Goal: Task Accomplishment & Management: Use online tool/utility

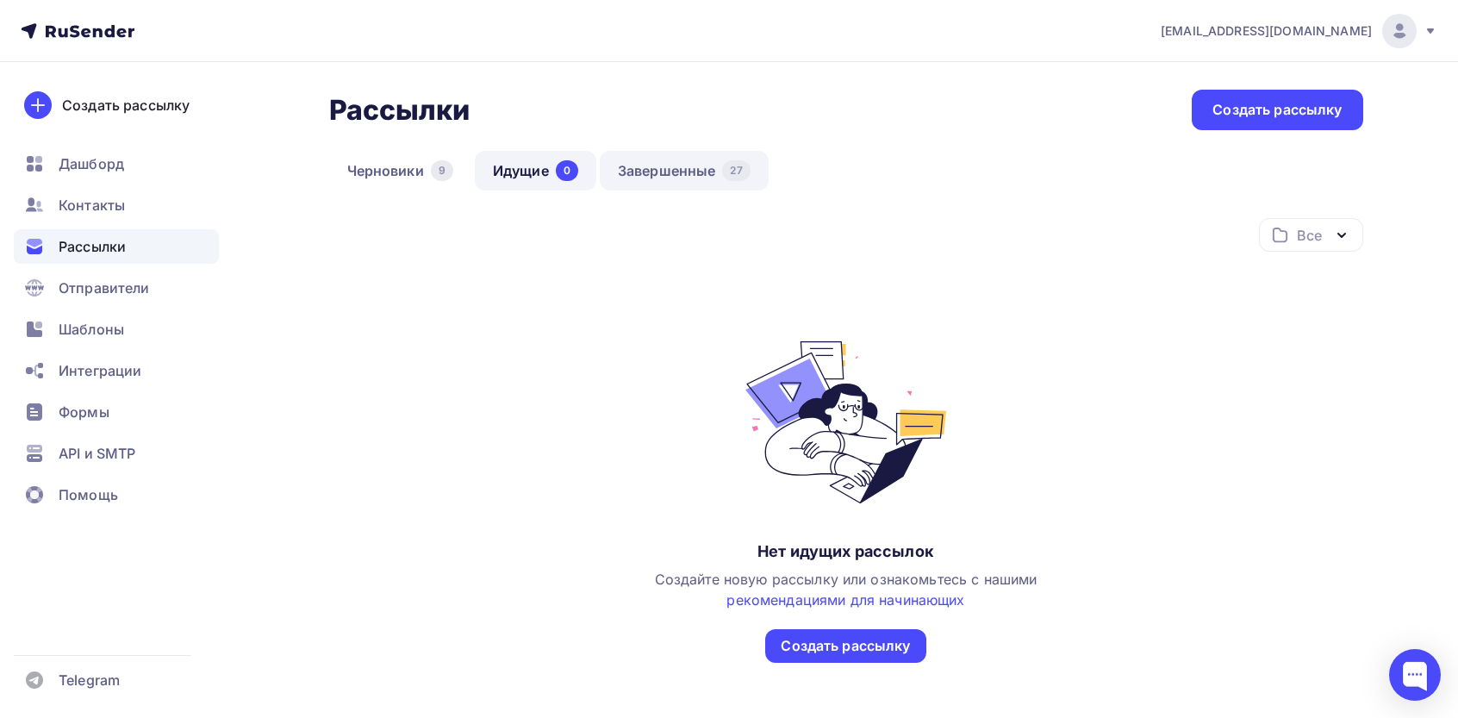
click at [700, 168] on link "Завершенные 27" at bounding box center [684, 171] width 169 height 40
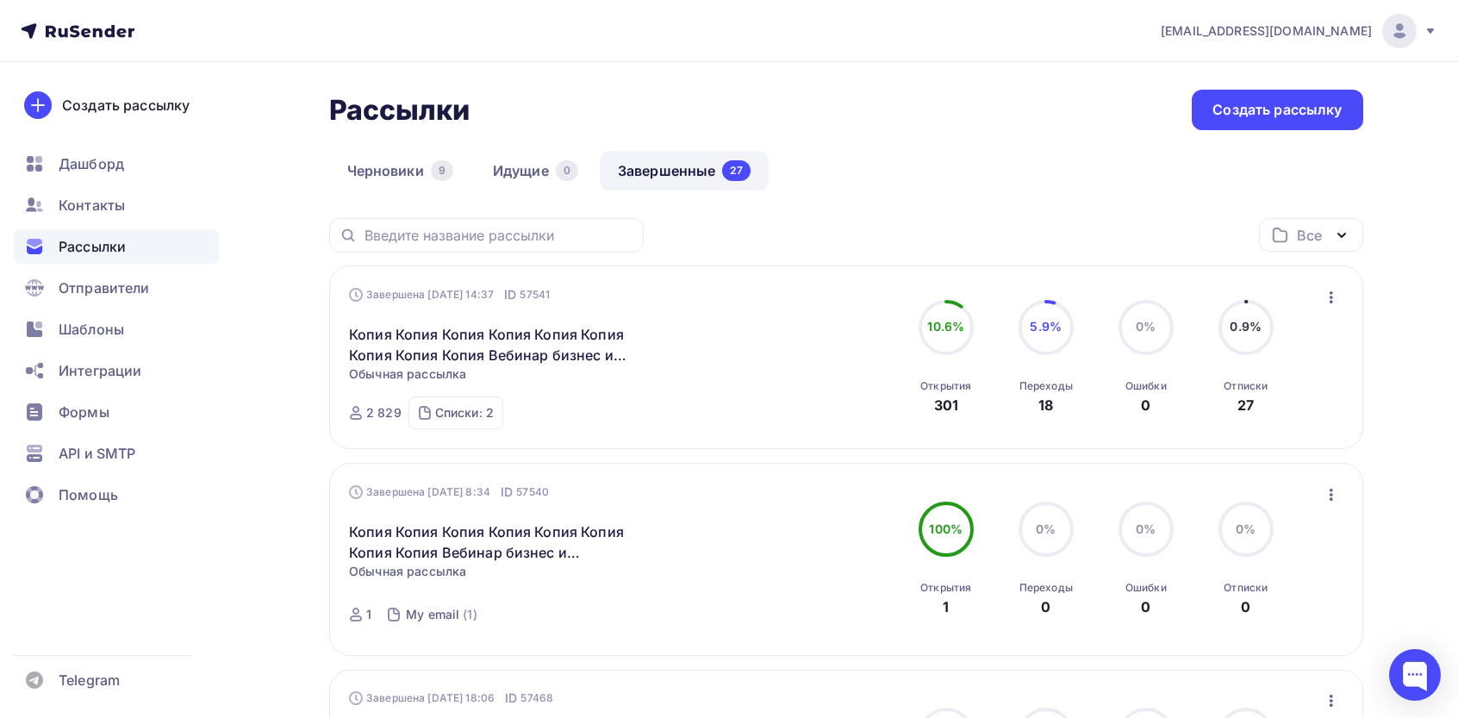
click at [700, 295] on icon "button" at bounding box center [1331, 297] width 21 height 21
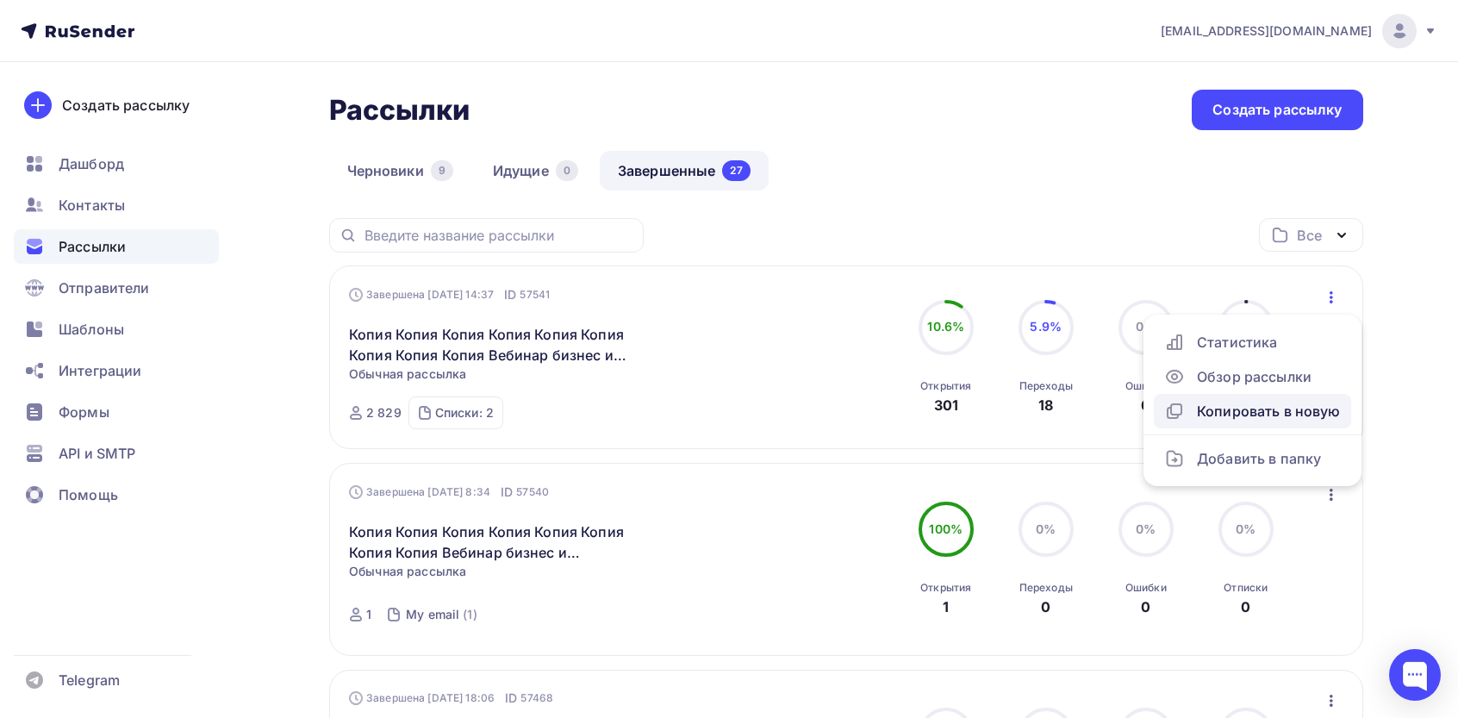
click at [700, 415] on div "Копировать в новую" at bounding box center [1253, 411] width 177 height 21
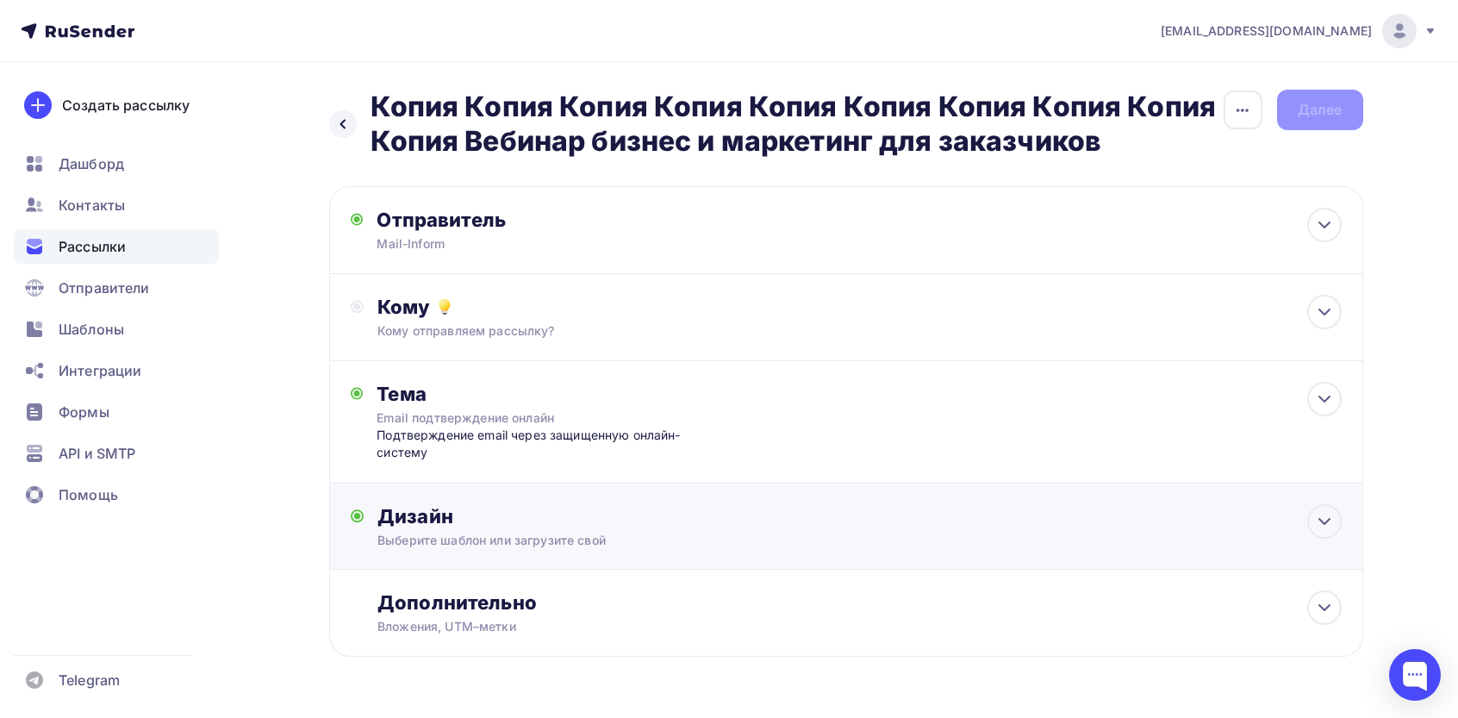
click at [473, 536] on div "Выберите шаблон или загрузите свой" at bounding box center [812, 540] width 868 height 17
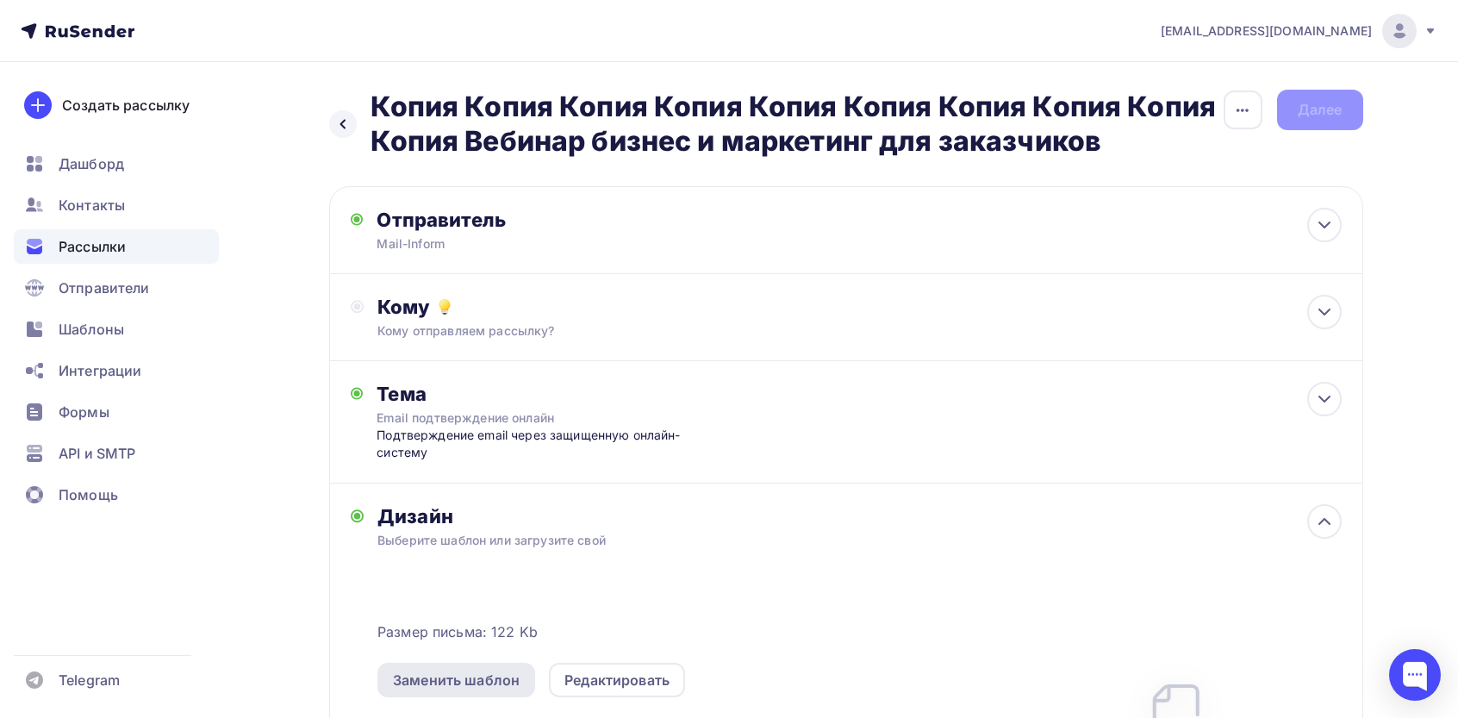
click at [473, 673] on div "Заменить шаблон" at bounding box center [456, 680] width 127 height 21
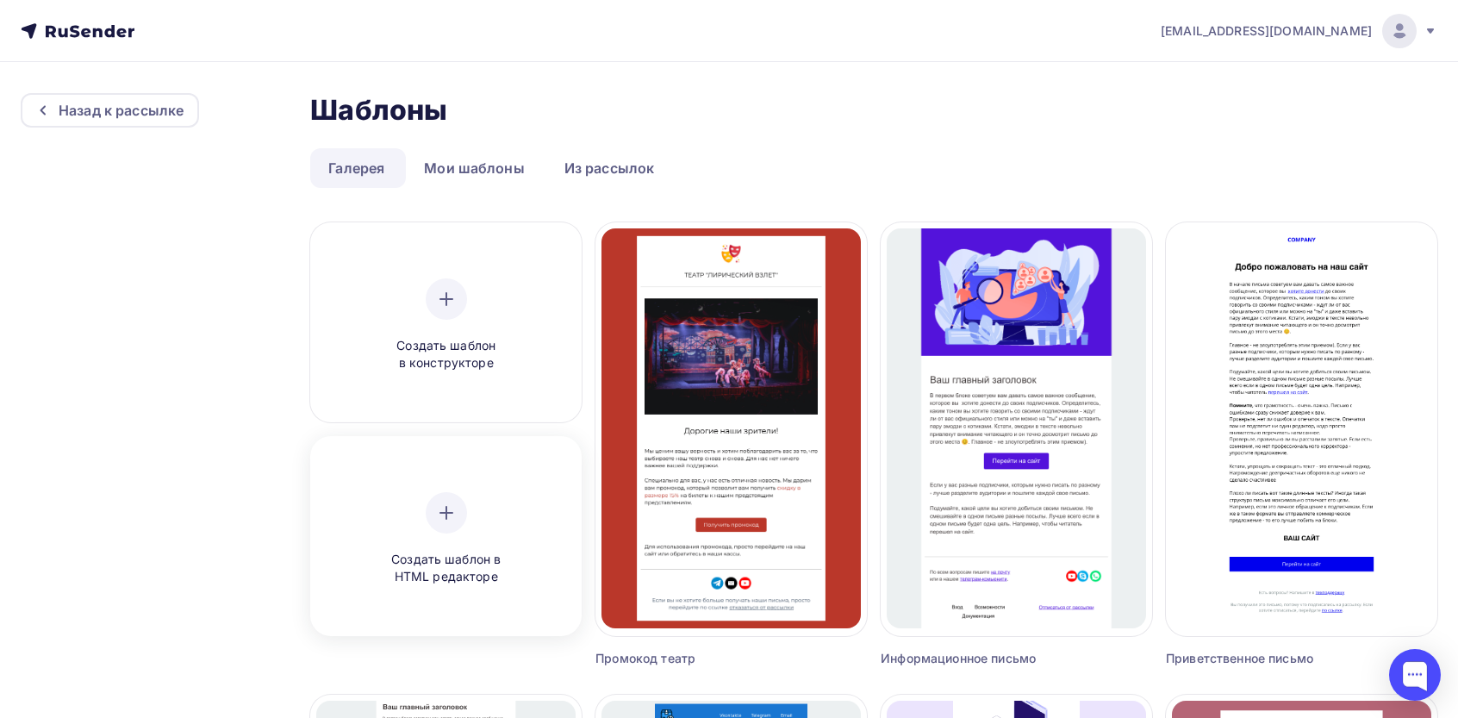
click at [440, 530] on div at bounding box center [446, 512] width 41 height 41
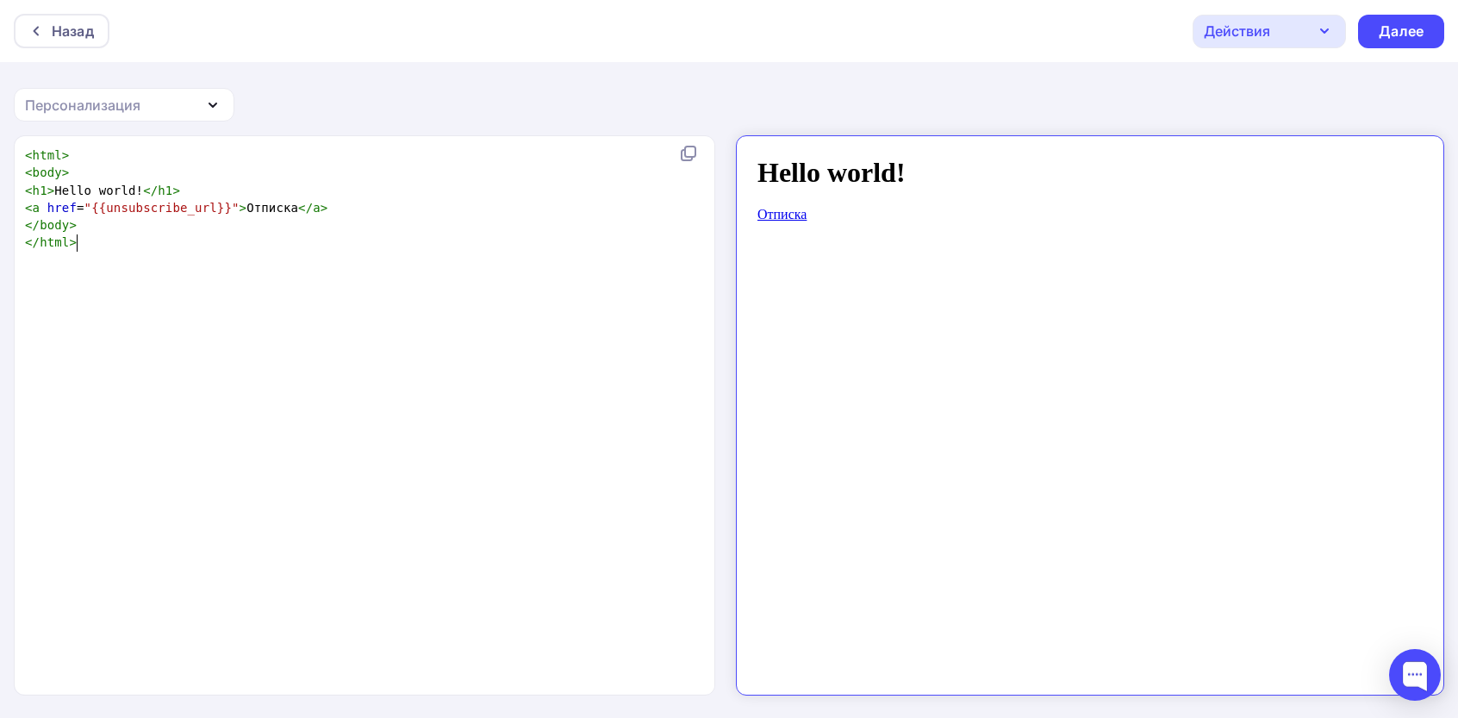
click at [510, 382] on div "xxxxxxxxxx < html > < body > < h1 > Hello world! </ h1 > < a href = "{{unsubscr…" at bounding box center [383, 437] width 722 height 588
type textarea "<html> <body> <h1>Hello world!</h1> <a href="{{unsubscribe_url}}">Отписка</a> <…"
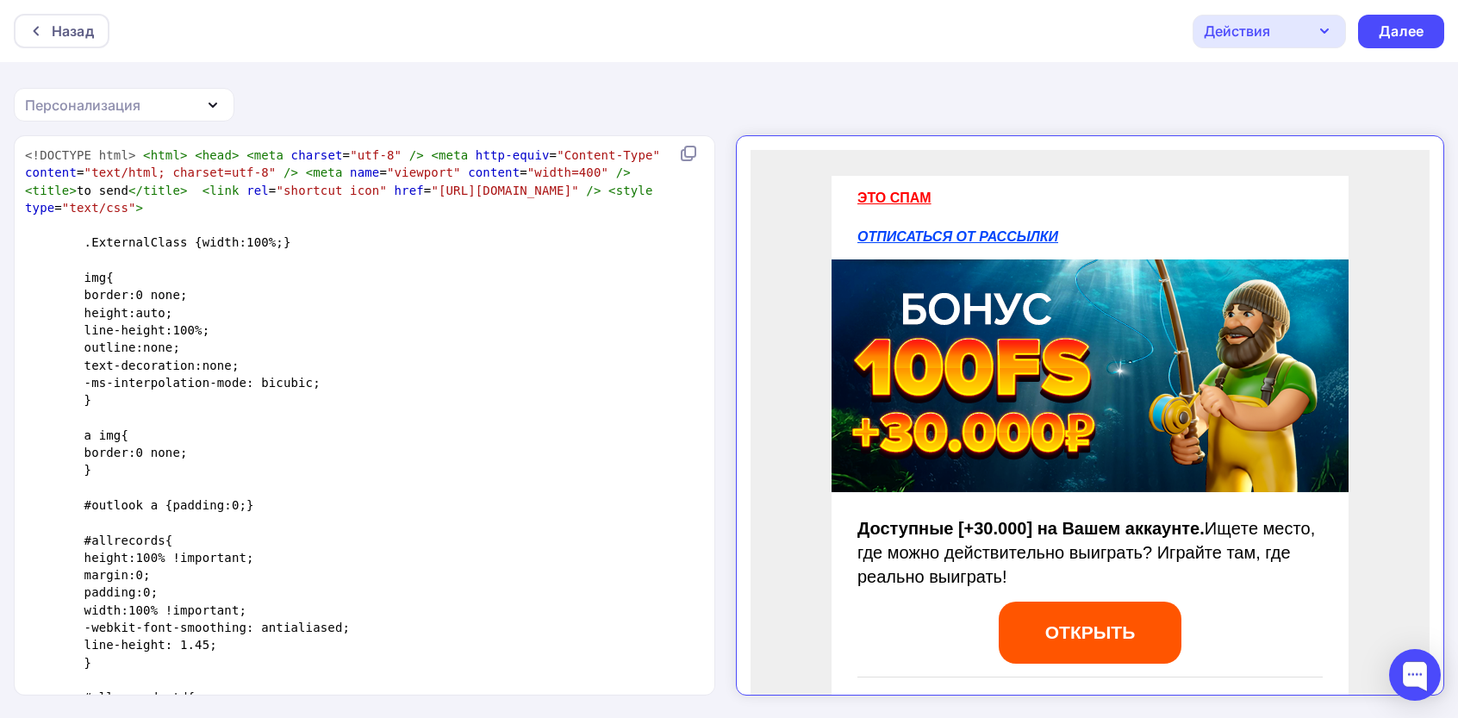
scroll to position [3223, 0]
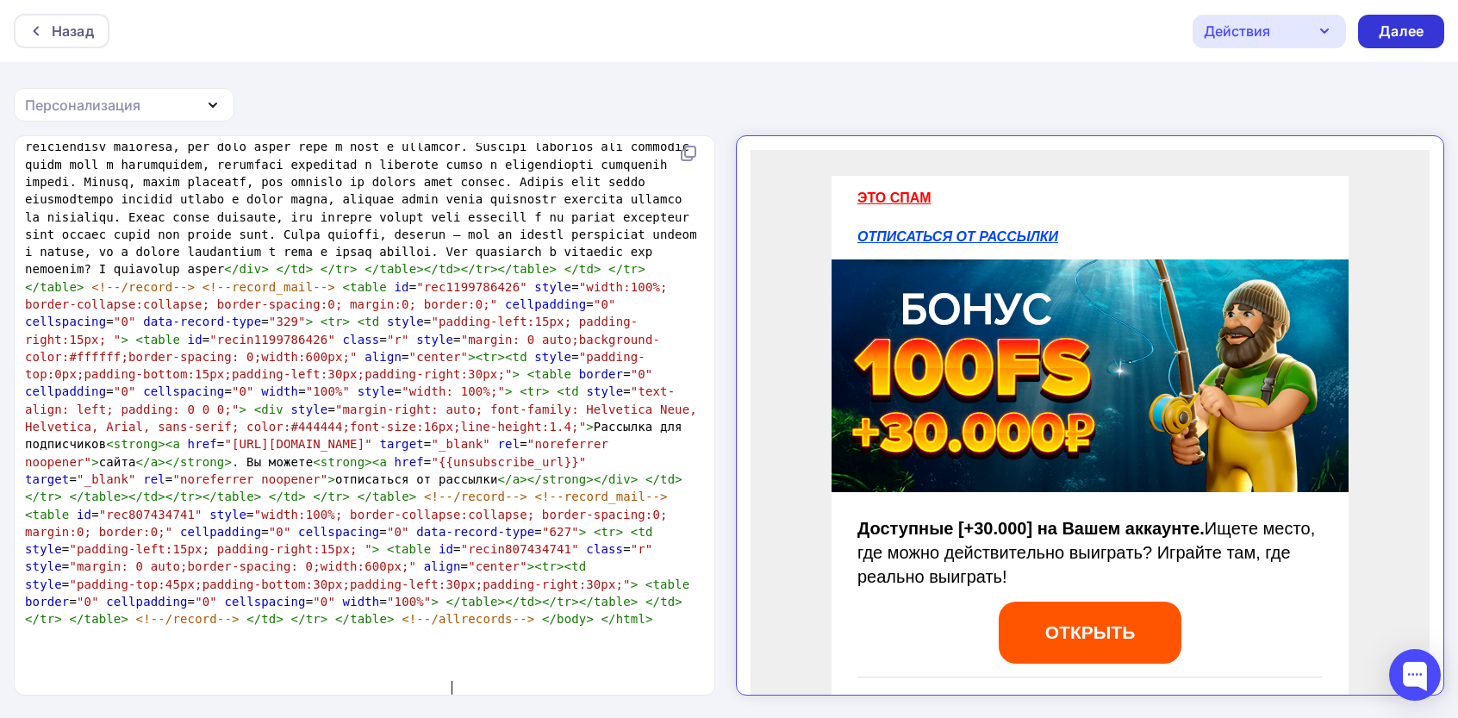
click at [700, 24] on div "Далее" at bounding box center [1401, 32] width 45 height 20
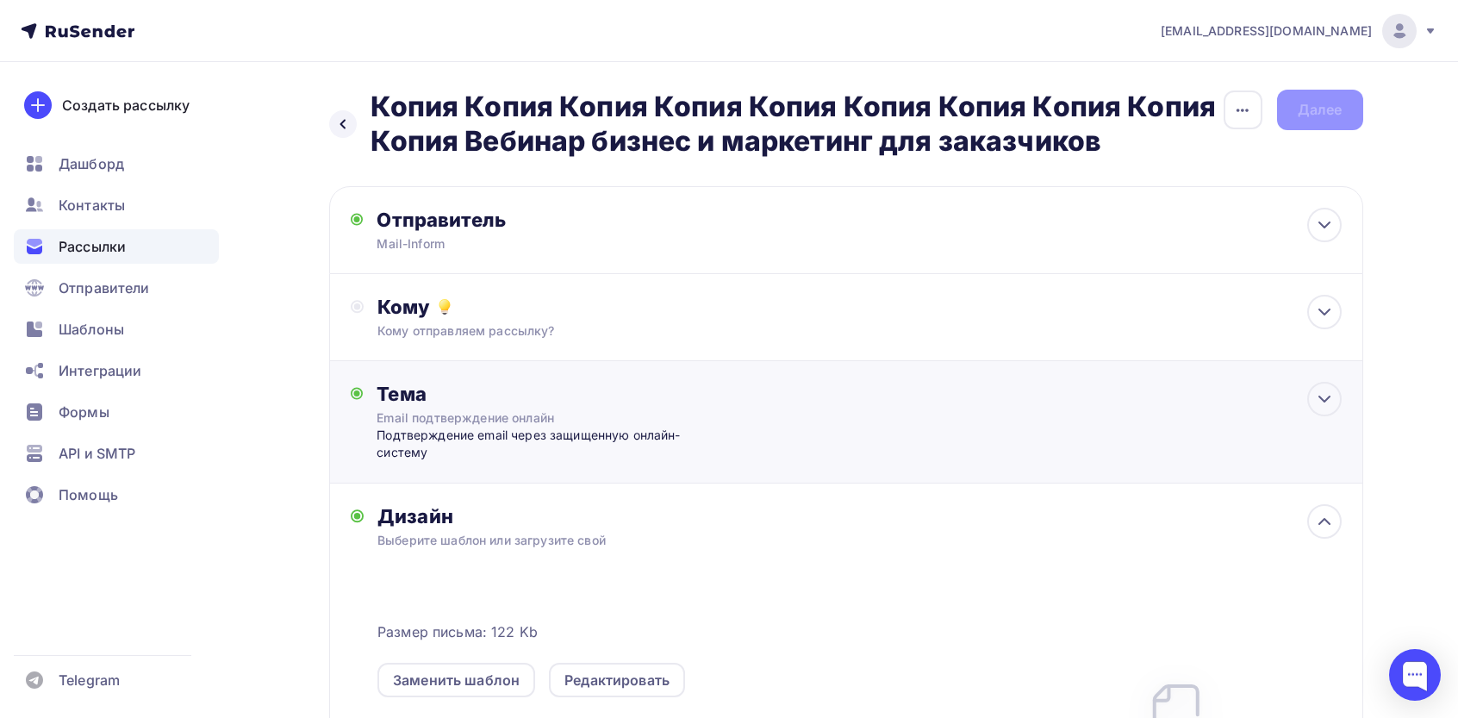
click at [512, 390] on div "Тема" at bounding box center [547, 394] width 340 height 24
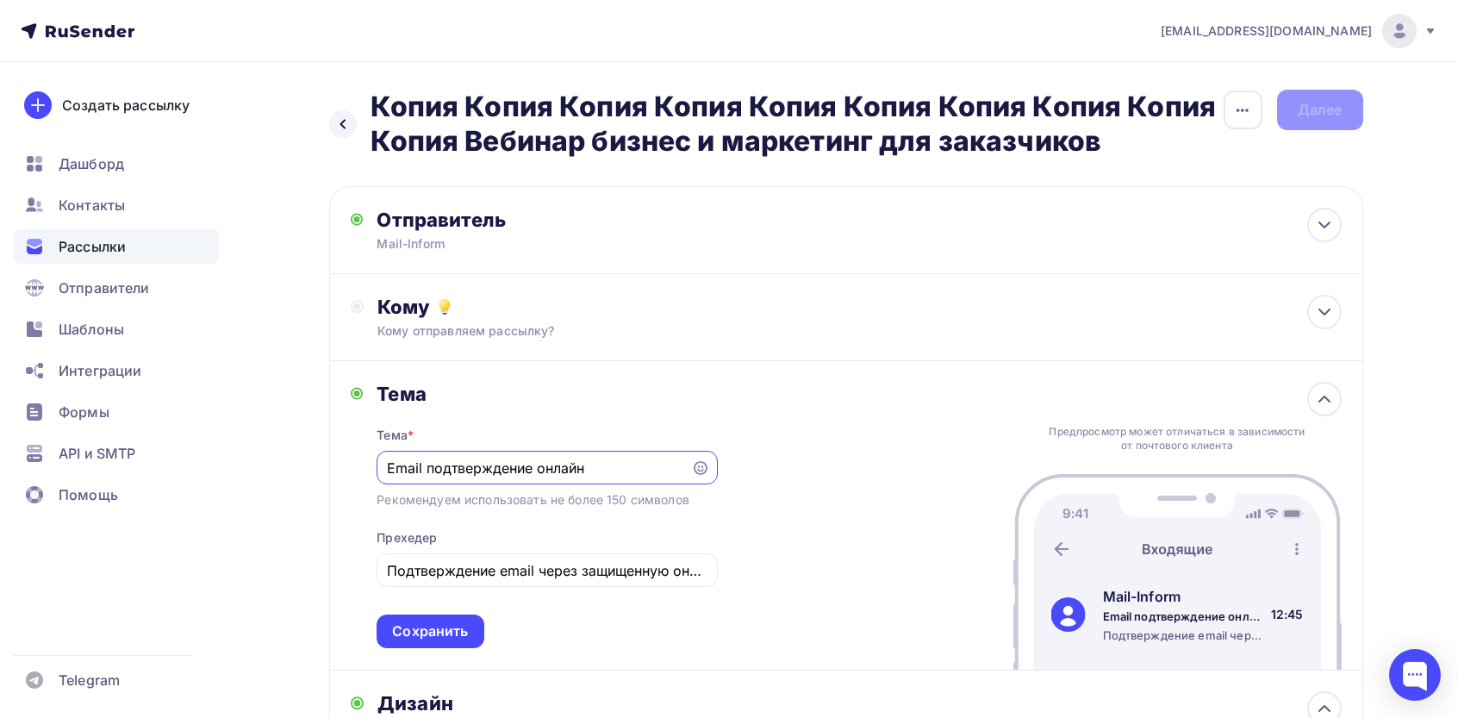
paste input "Так чего же вы ждете?"
type input "Так чего же вы ждете?"
click at [535, 528] on div "Тема * Так чего же вы ждете? Рекомендуем использовать не более 150 символов Пре…" at bounding box center [547, 527] width 340 height 242
click at [535, 564] on input "Подтверждение email через защищенную онлайн-систему" at bounding box center [547, 570] width 321 height 21
paste input "тпустите заботы и насладитесь отдыхом!"
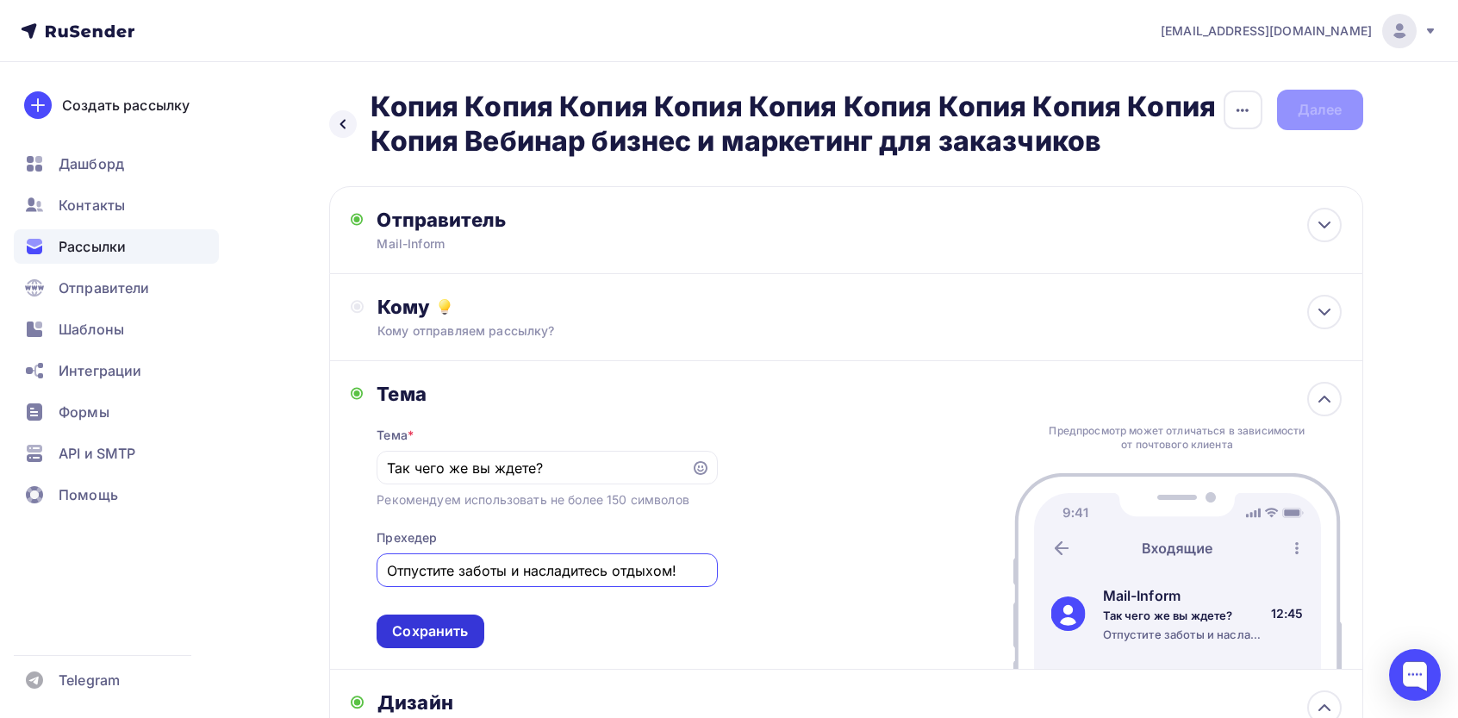
type input "Отпустите заботы и насладитесь отдыхом!"
click at [406, 637] on div "Сохранить" at bounding box center [430, 631] width 76 height 20
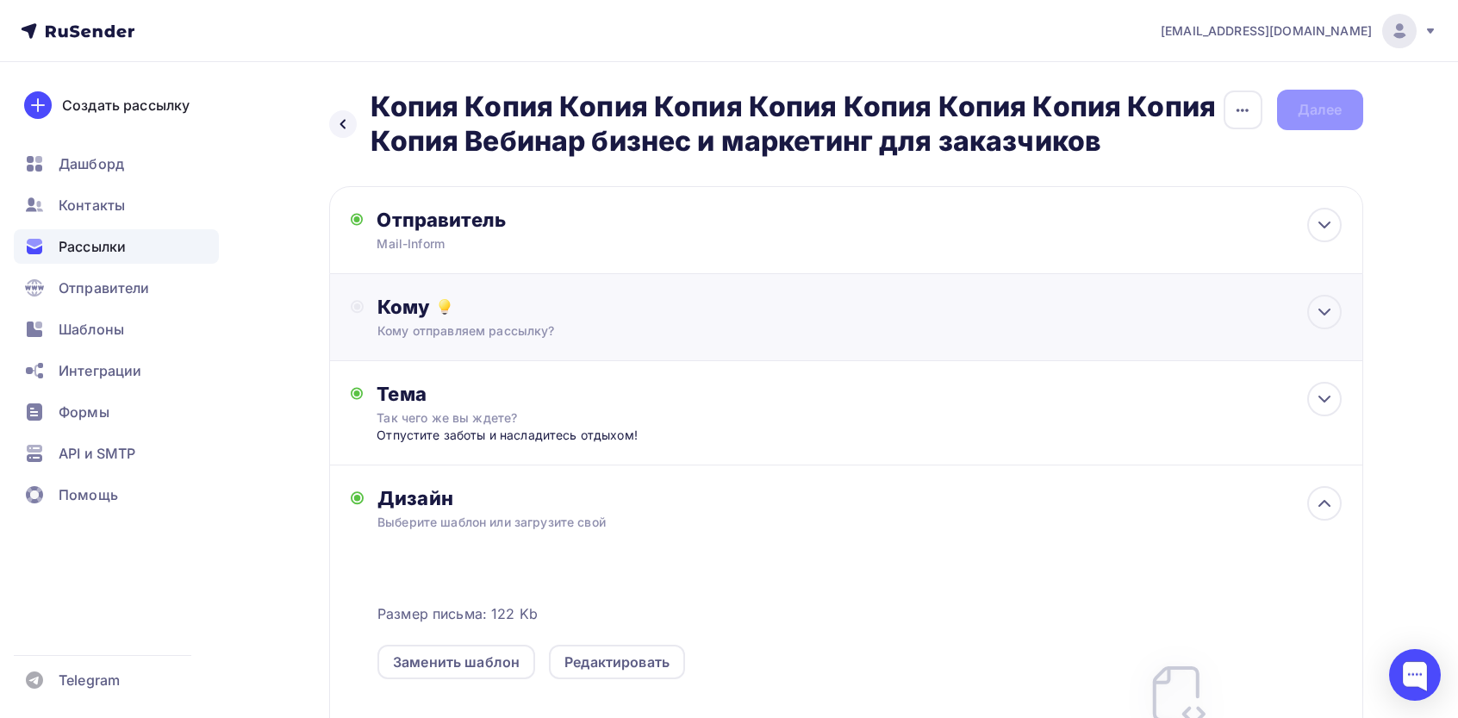
click at [465, 303] on div "Кому" at bounding box center [860, 307] width 964 height 24
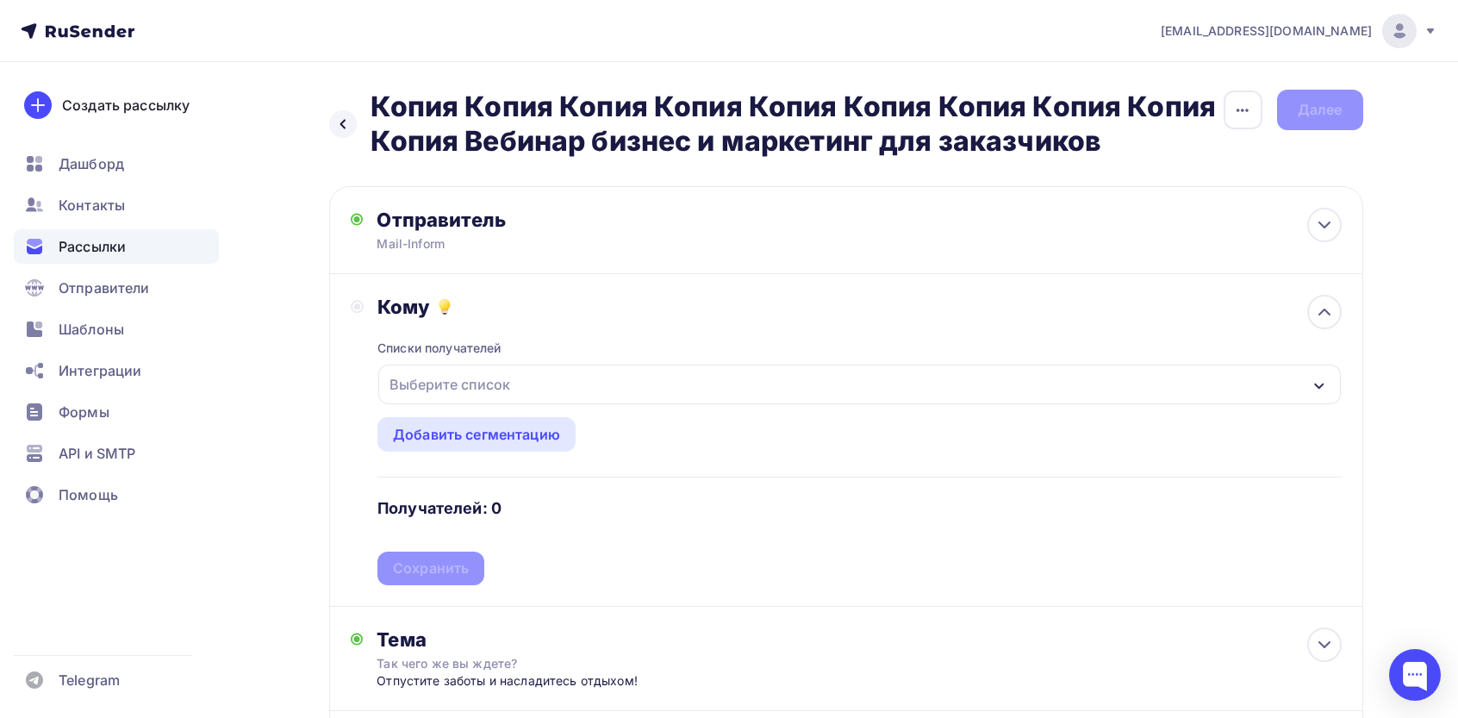
click at [507, 382] on div "Выберите список" at bounding box center [450, 384] width 134 height 31
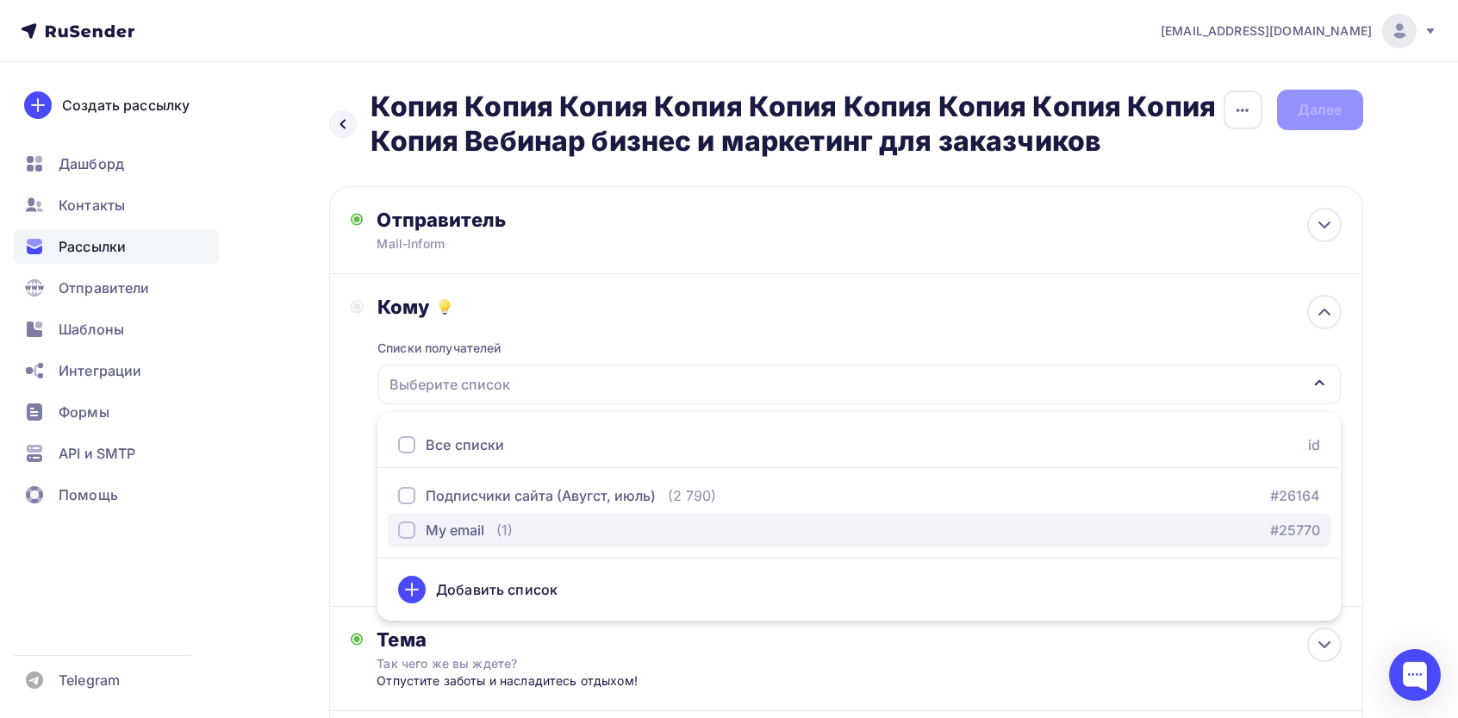
click at [482, 542] on button "My email (1) #25770" at bounding box center [859, 530] width 943 height 34
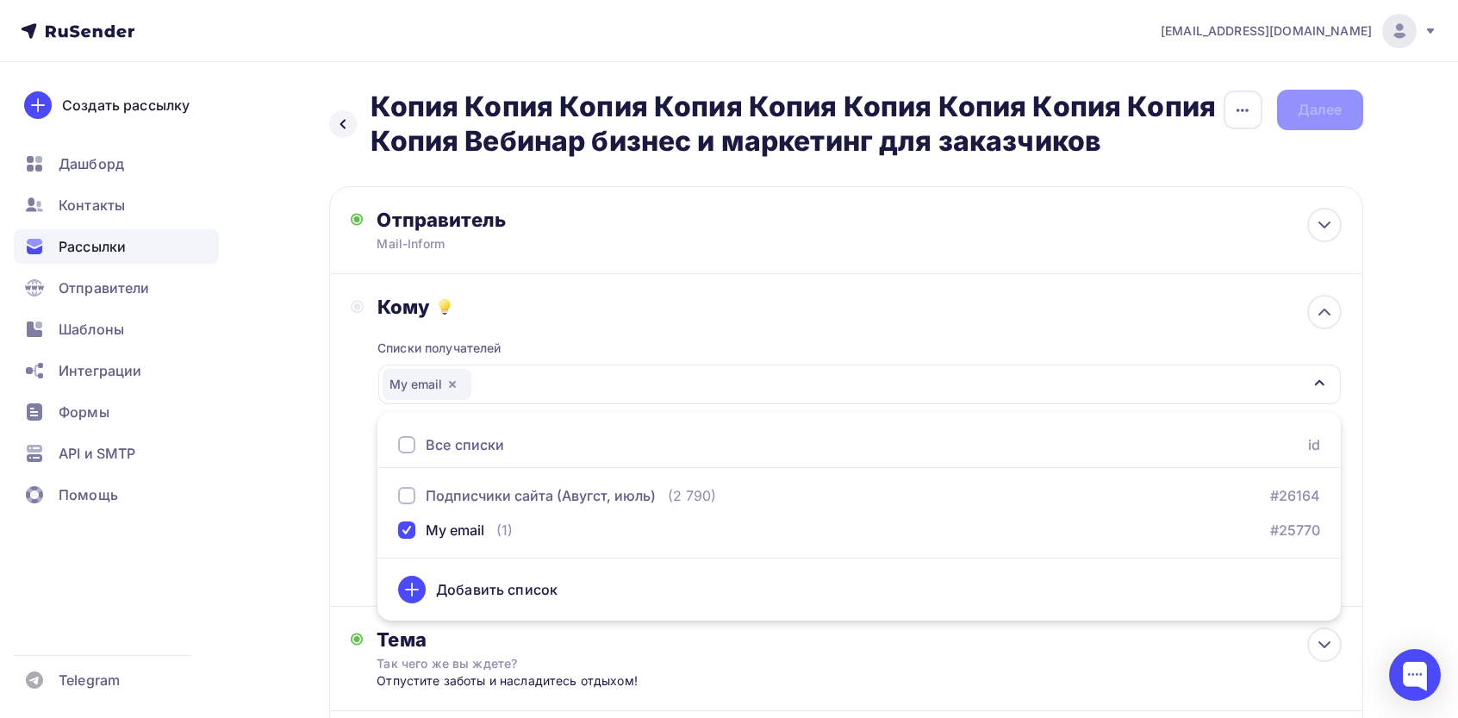
click at [331, 497] on div "Кому Списки получателей My email Все списки id Подписчики сайта (Авугст, июль) …" at bounding box center [846, 440] width 1034 height 333
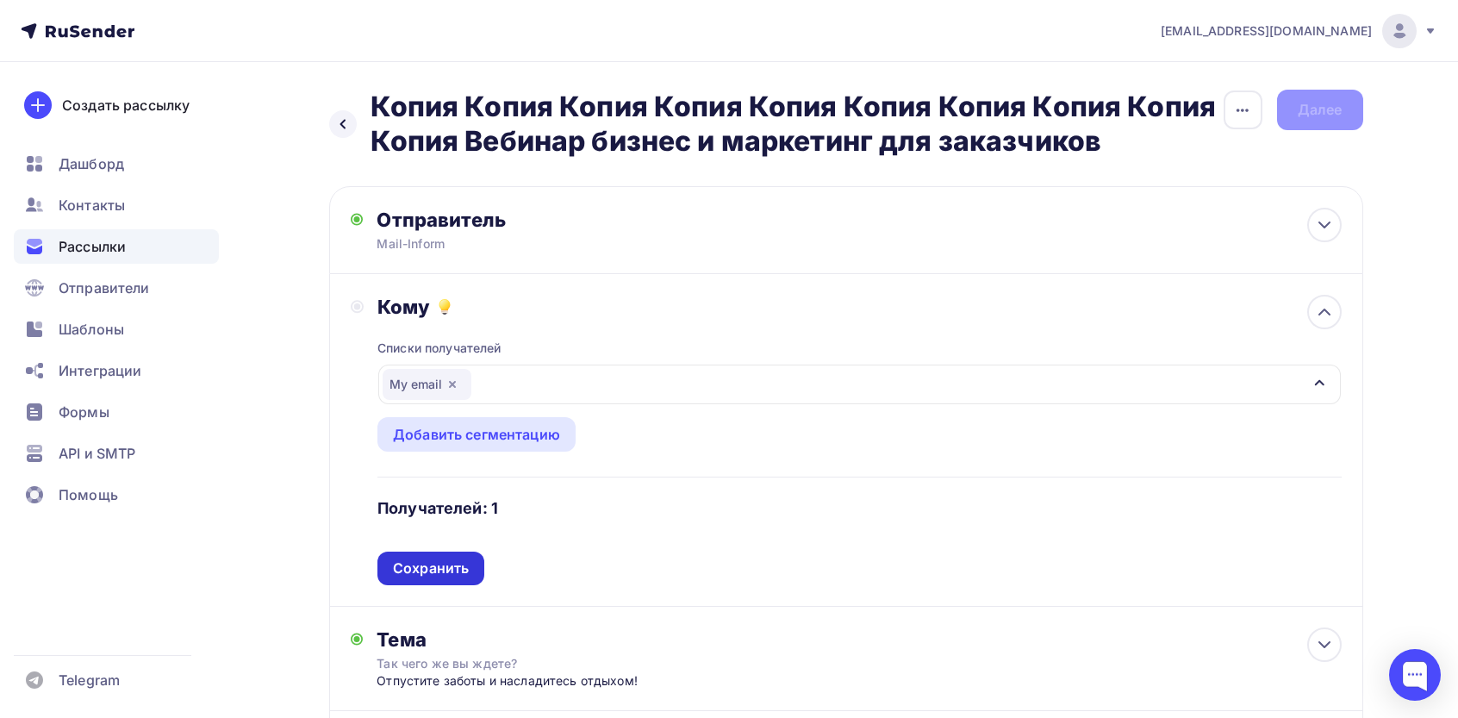
drag, startPoint x: 437, startPoint y: 553, endPoint x: 442, endPoint y: 564, distance: 12.3
click at [440, 553] on div "Списки получателей My email Все списки id Подписчики сайта (Авугст, июль) (2 79…" at bounding box center [860, 452] width 964 height 266
click at [445, 572] on div "Сохранить" at bounding box center [431, 569] width 76 height 20
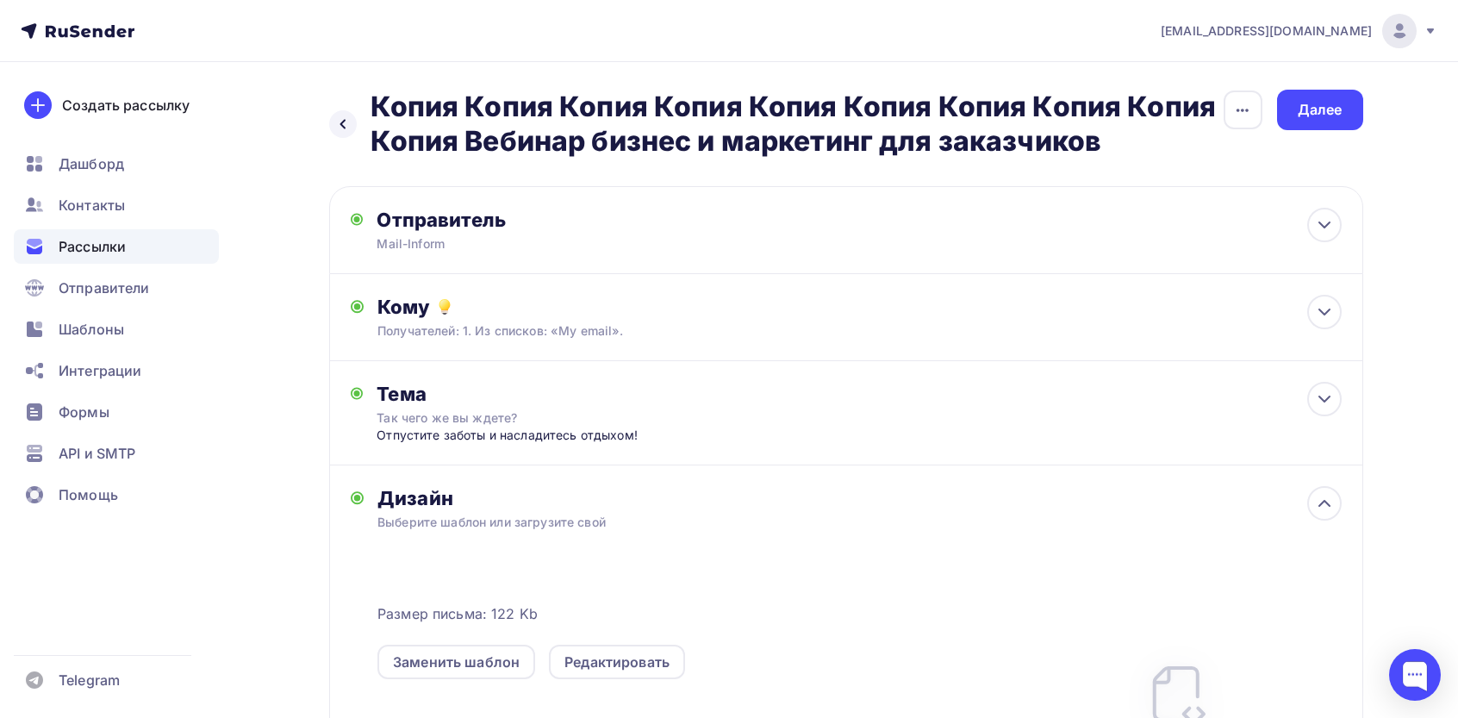
click at [700, 114] on div "Назад Копия Копия Копия Копия Копия Копия Копия Копия Копия Копия Вебинар бизне…" at bounding box center [729, 553] width 1413 height 983
click at [700, 116] on div "Далее" at bounding box center [1320, 110] width 45 height 20
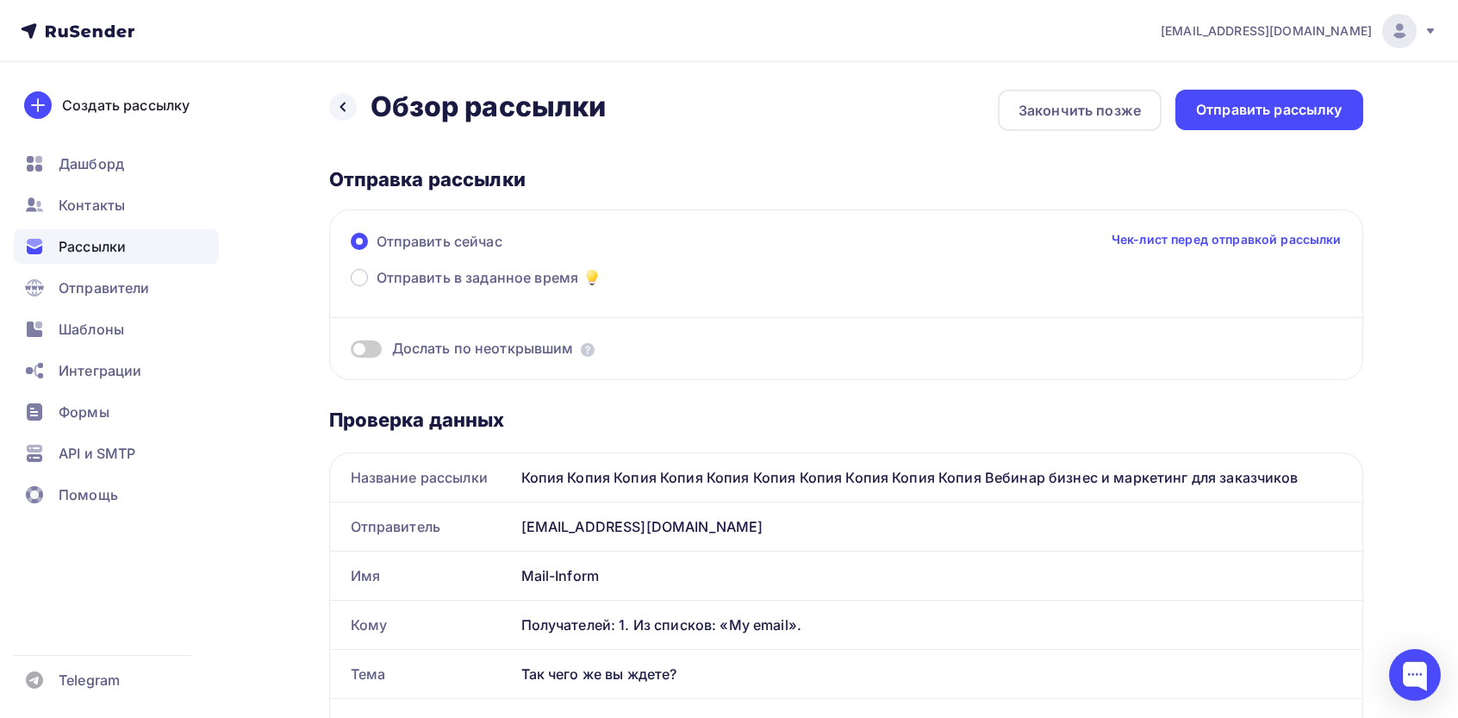
click at [700, 116] on div "Отправить рассылку" at bounding box center [1269, 110] width 147 height 20
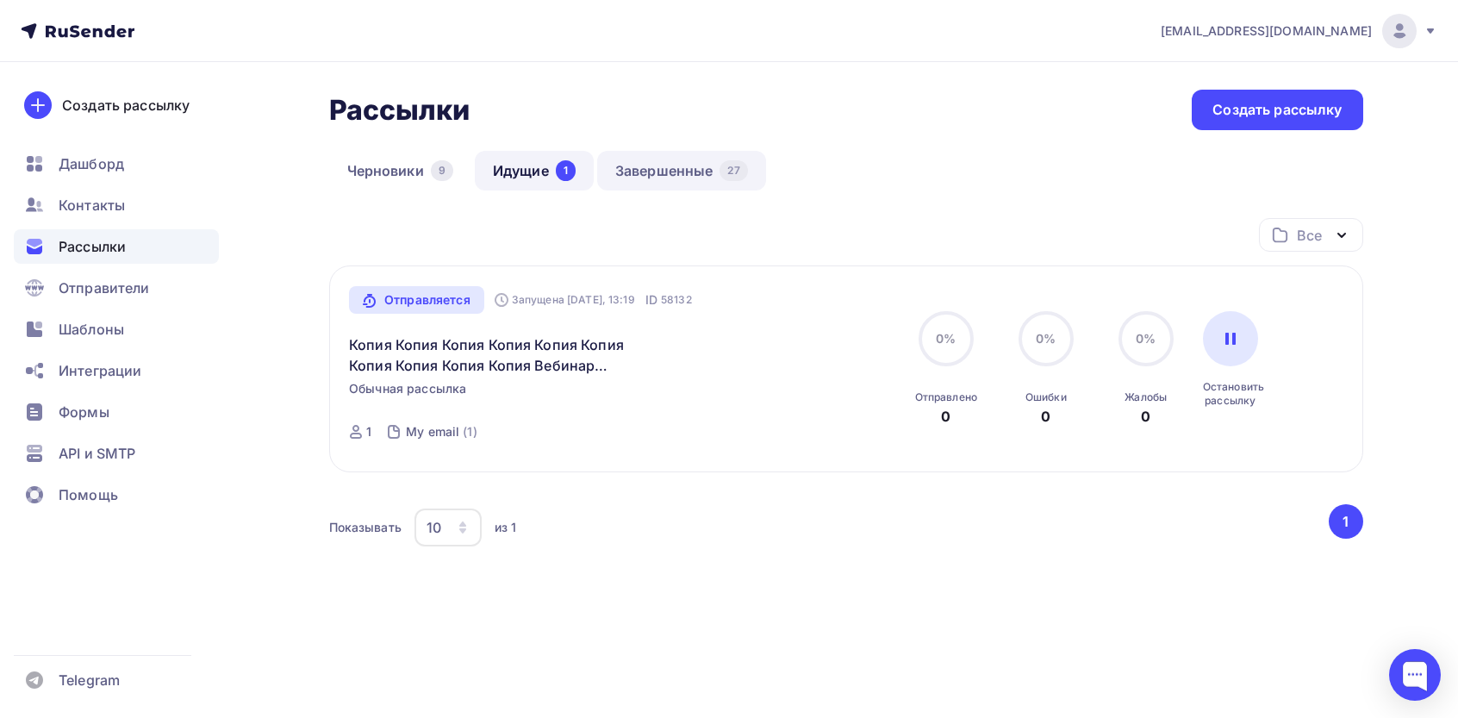
click at [700, 154] on link "Завершенные 27" at bounding box center [681, 171] width 169 height 40
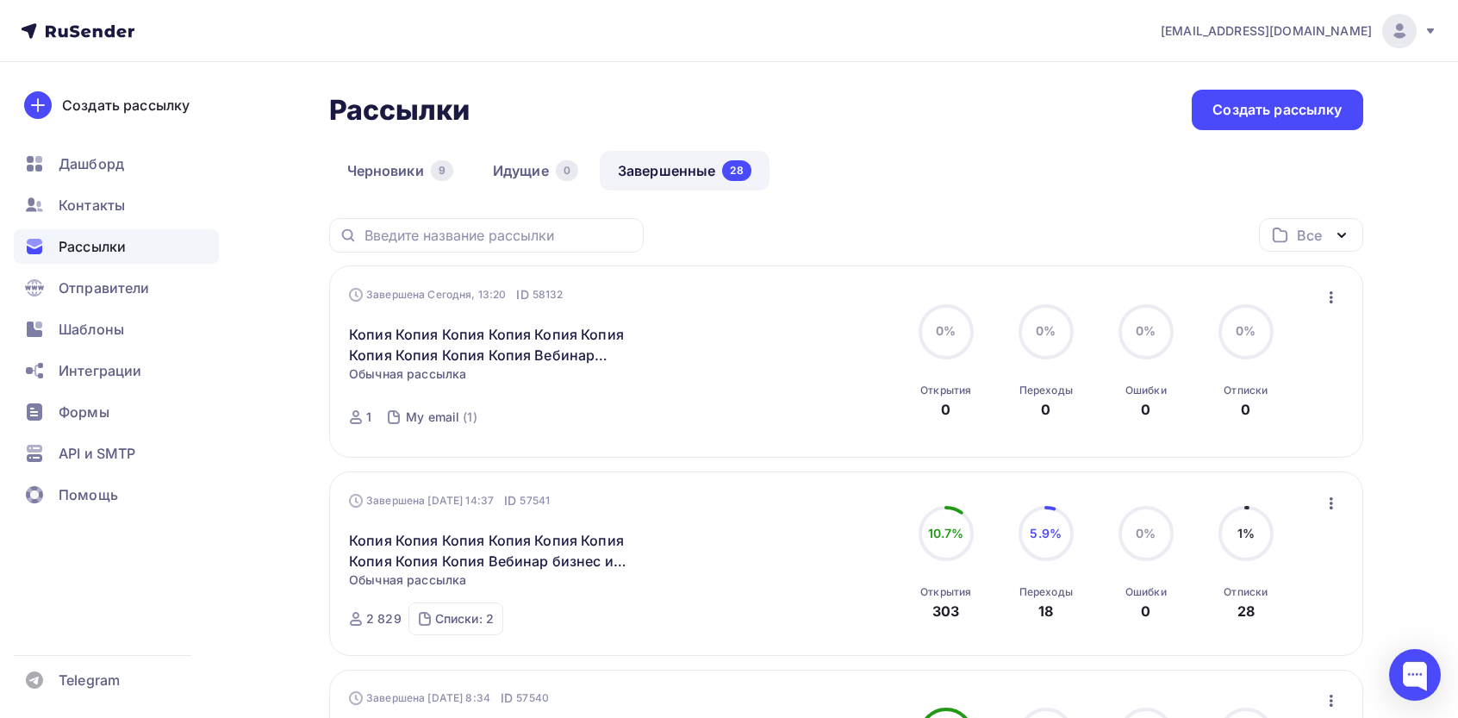
click at [700, 297] on button "button" at bounding box center [1332, 297] width 22 height 22
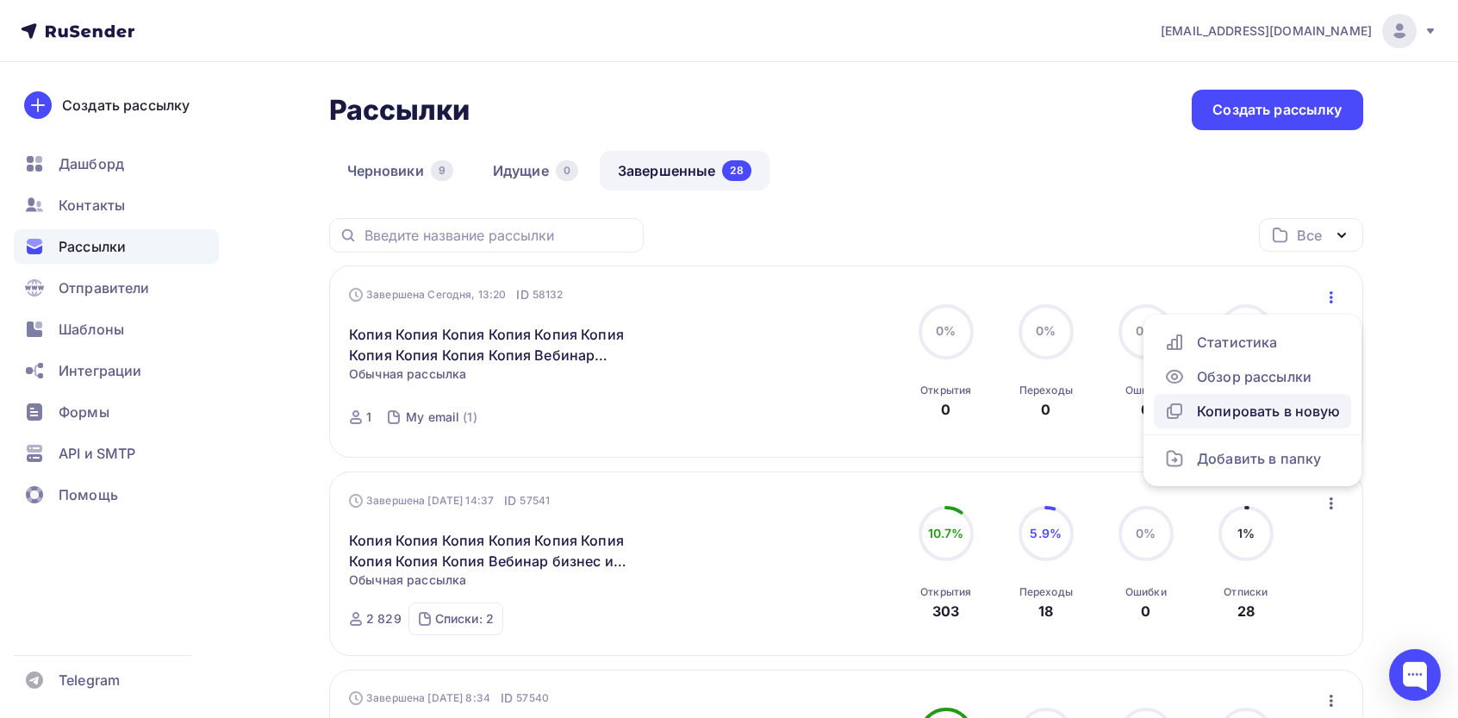
click at [700, 417] on div "Копировать в новую" at bounding box center [1253, 411] width 177 height 21
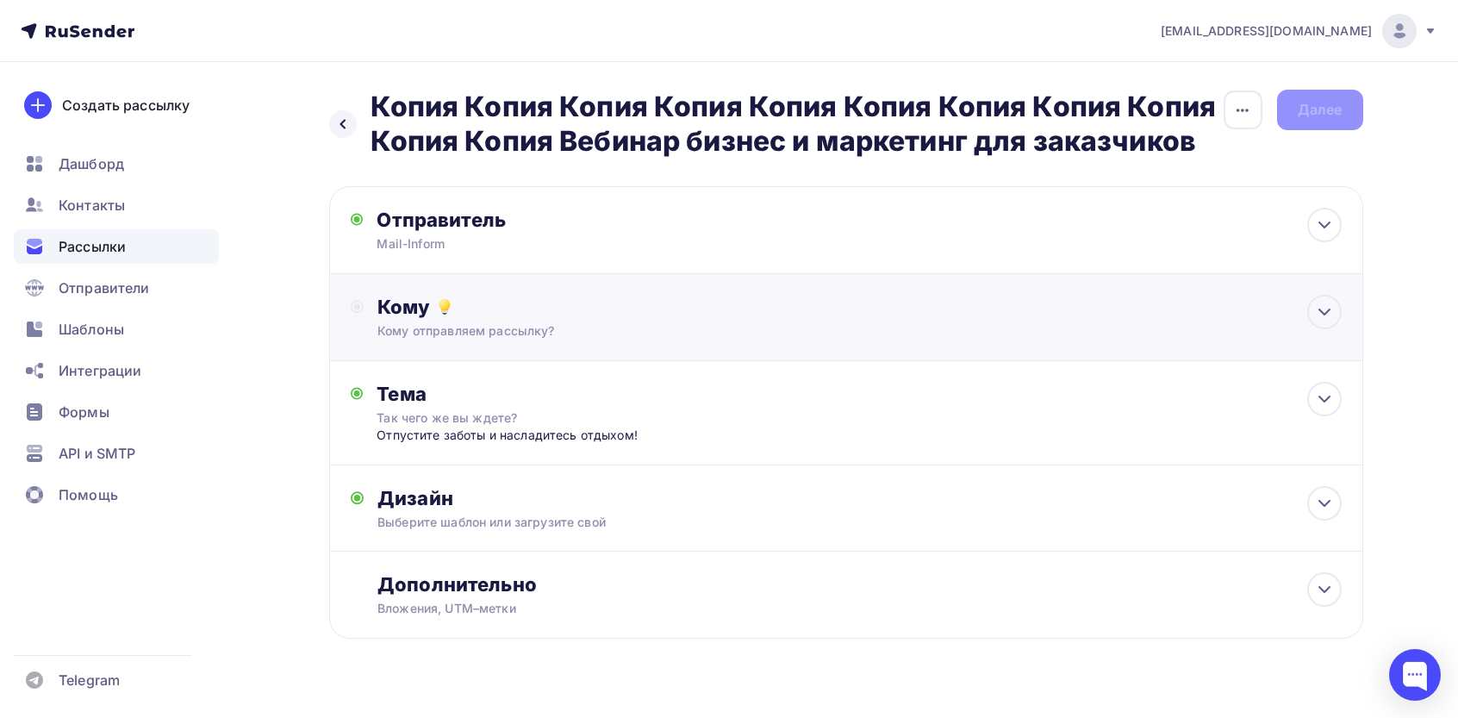
click at [517, 305] on div "Кому" at bounding box center [860, 307] width 964 height 24
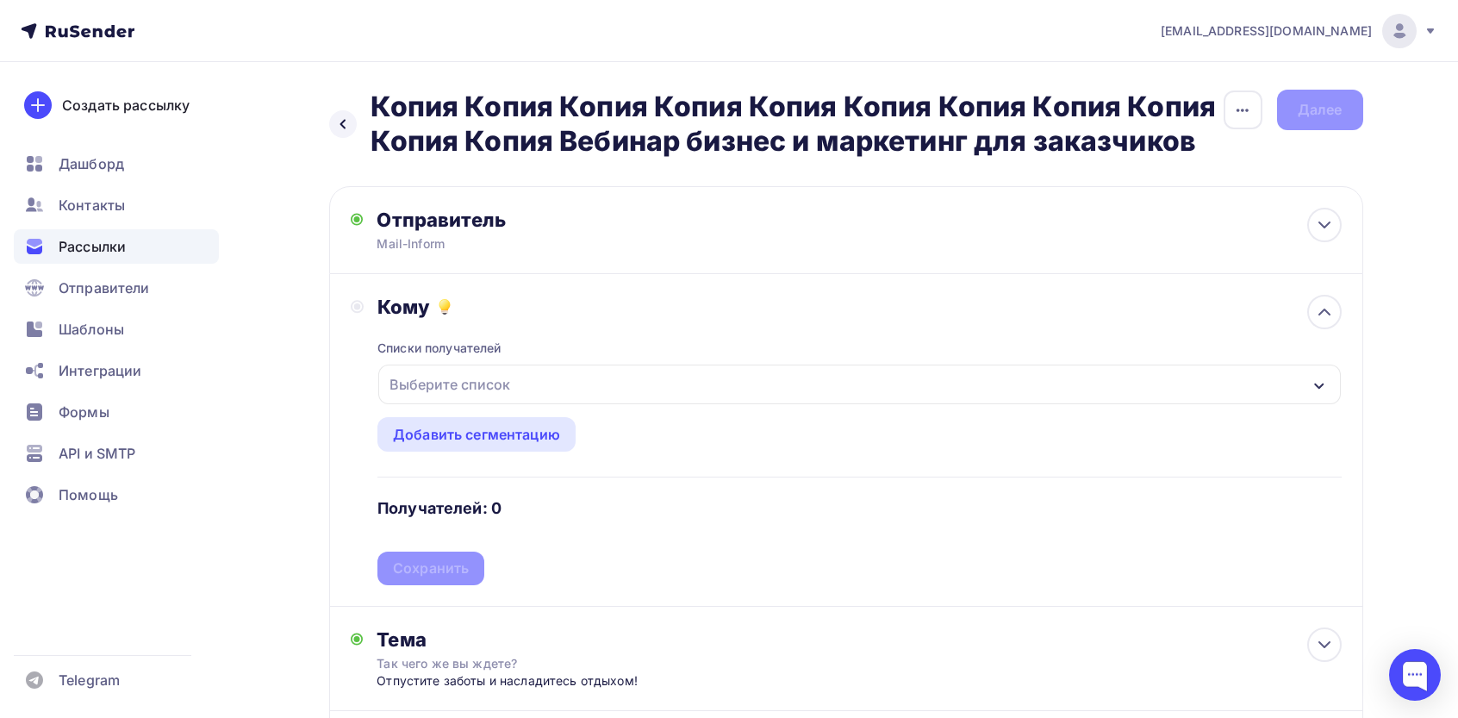
click at [448, 387] on div "Выберите список" at bounding box center [450, 384] width 134 height 31
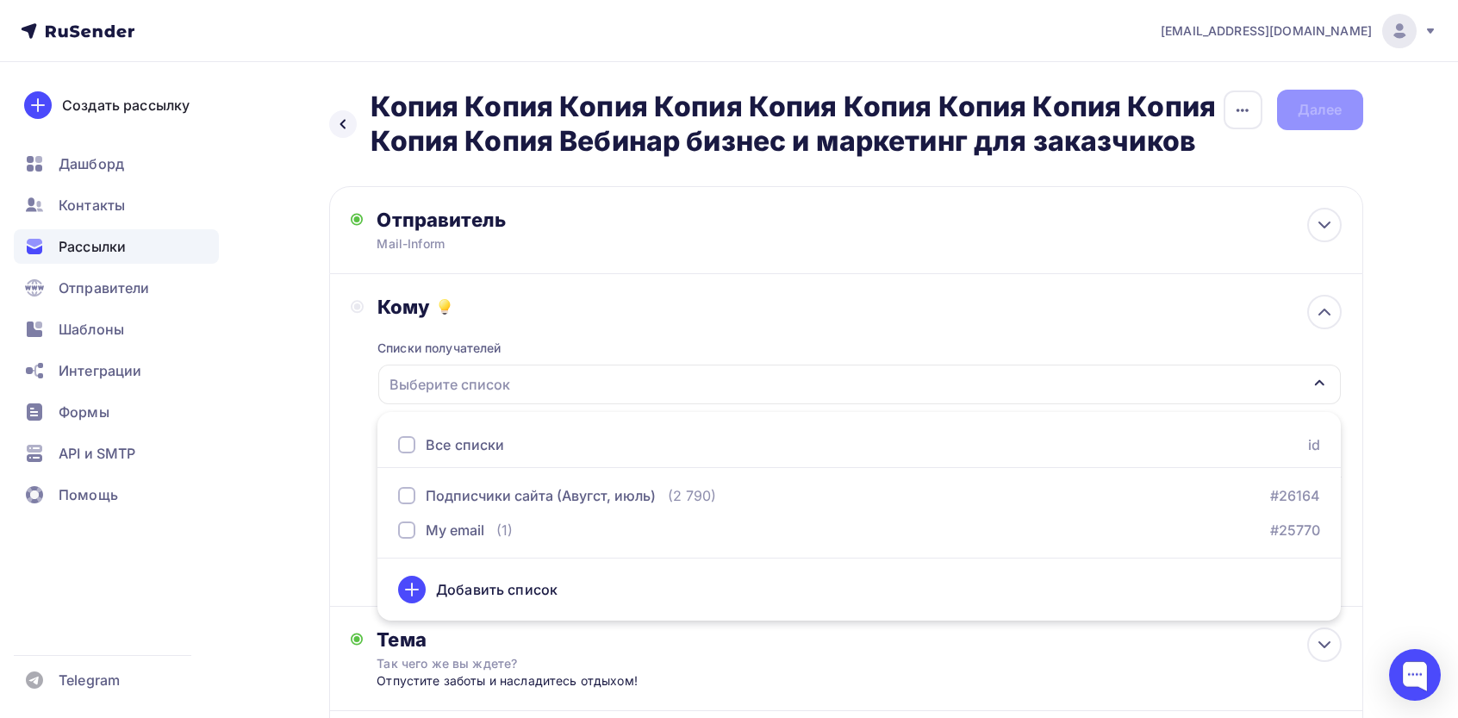
click at [437, 437] on div "Все списки" at bounding box center [465, 444] width 78 height 21
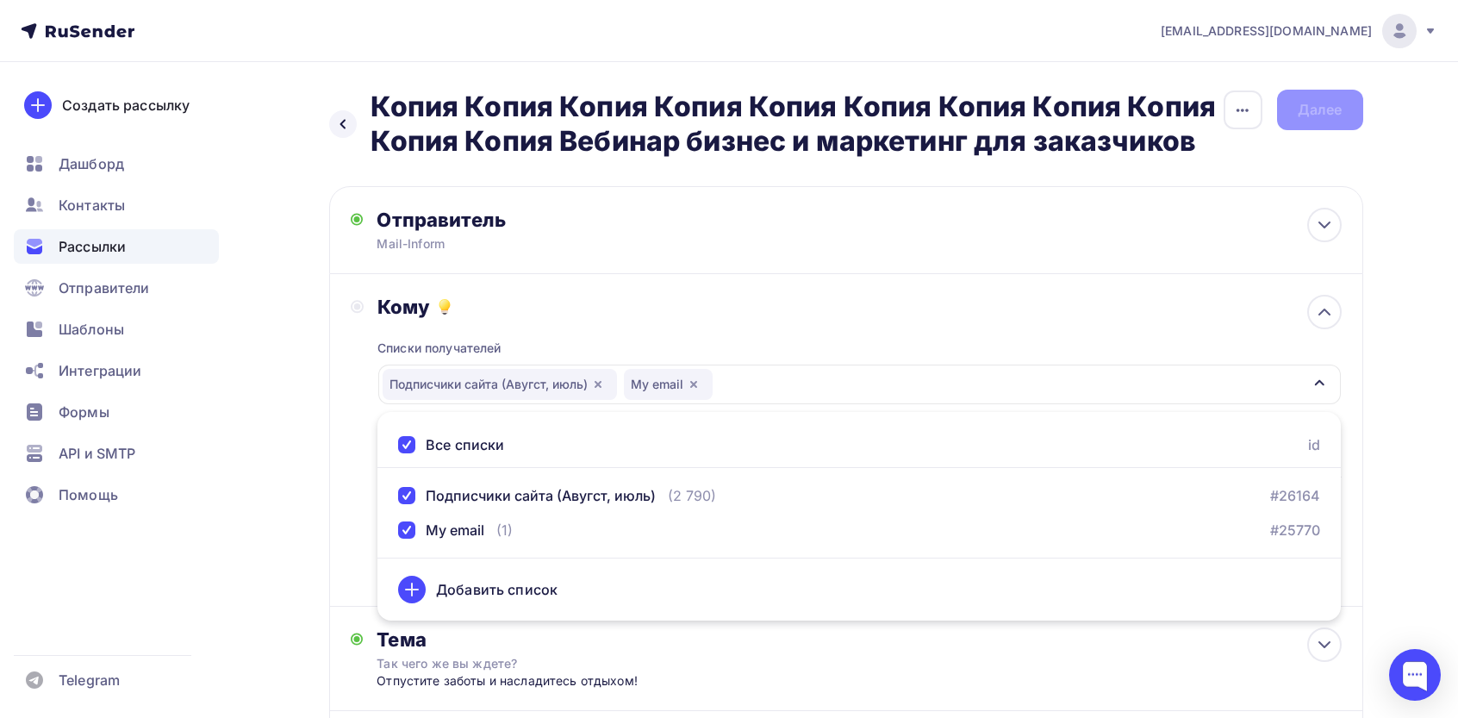
drag, startPoint x: 316, startPoint y: 448, endPoint x: 405, endPoint y: 507, distance: 106.4
click at [316, 446] on div "Назад Копия Копия Копия Копия Копия Копия Копия Копия Копия Копия Копия Вебинар…" at bounding box center [729, 529] width 1413 height 934
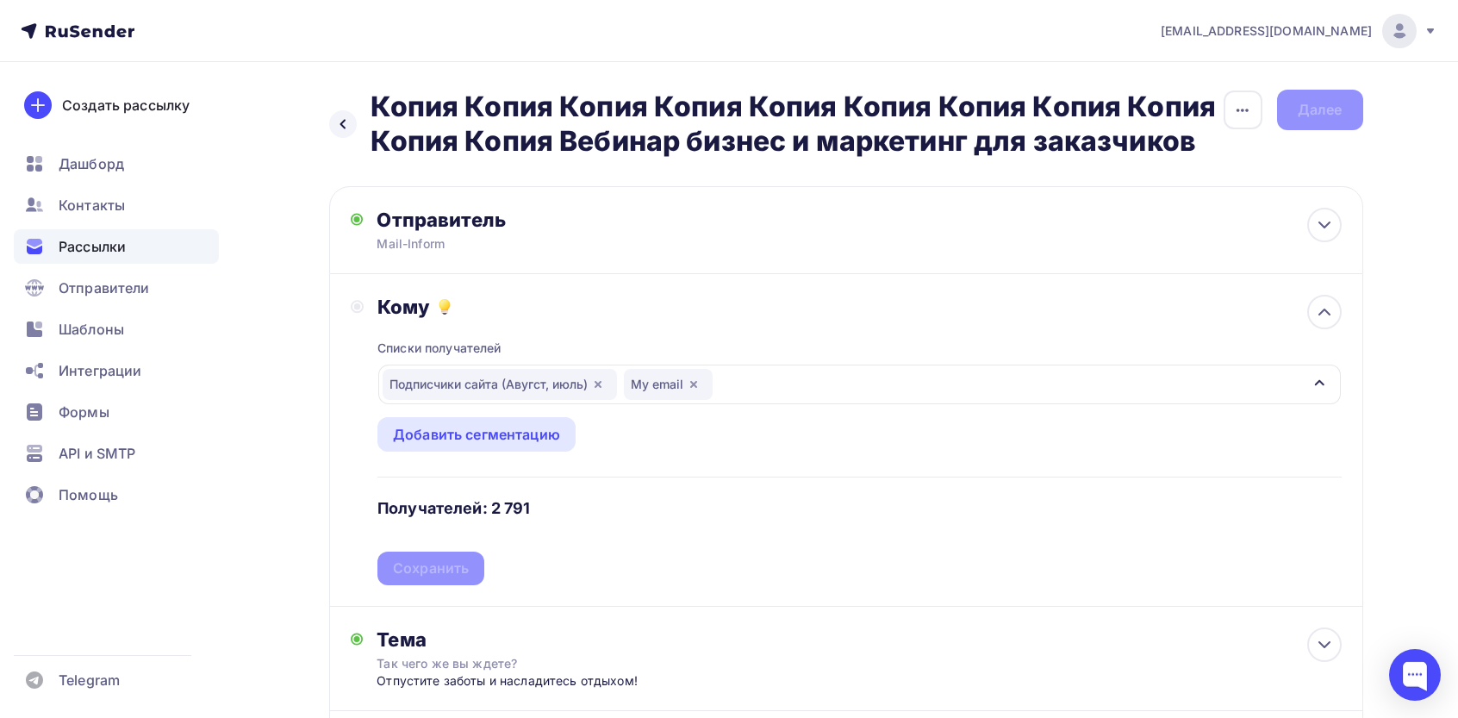
click at [437, 569] on div "Списки получателей Подписчики сайта (Авугст, июль) My email Все списки id Подпи…" at bounding box center [860, 452] width 964 height 266
click at [437, 569] on div "Сохранить" at bounding box center [431, 569] width 76 height 20
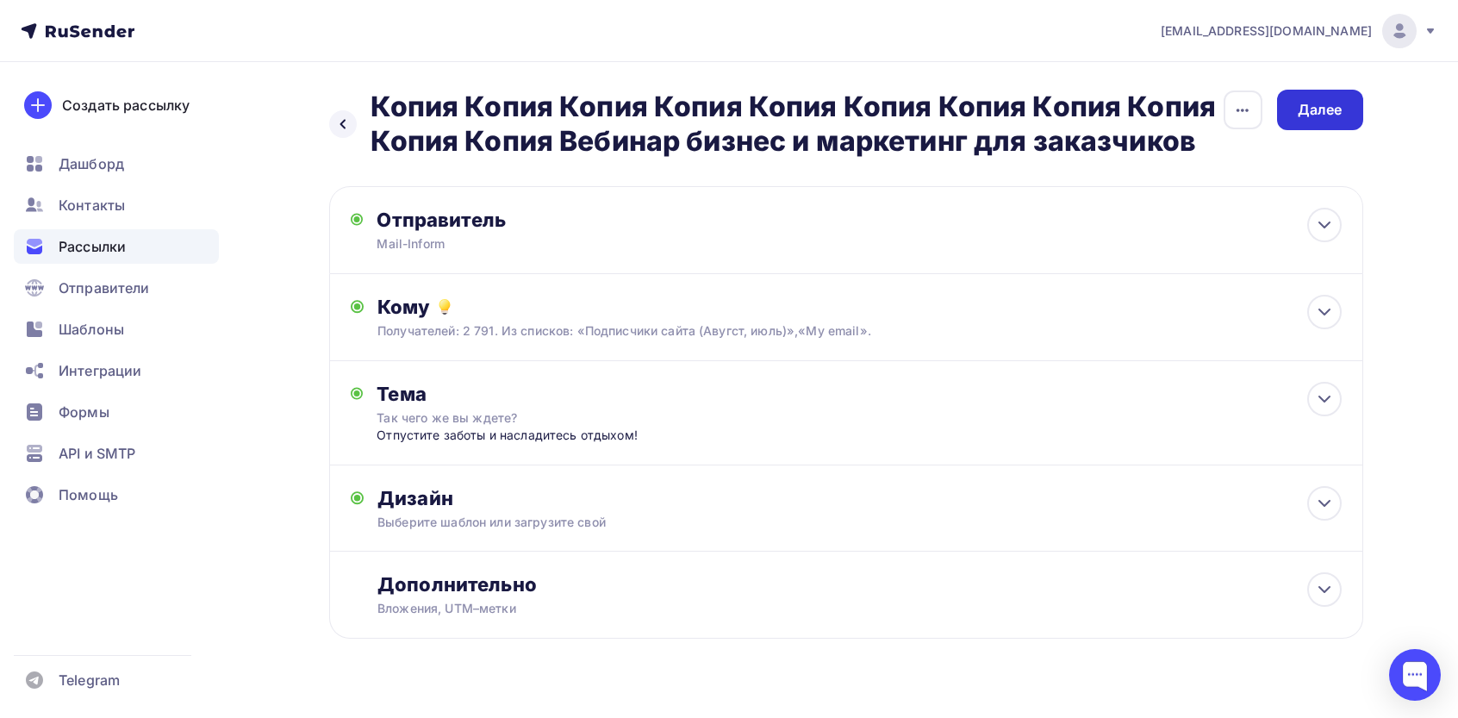
click at [700, 118] on div "Далее" at bounding box center [1320, 110] width 45 height 20
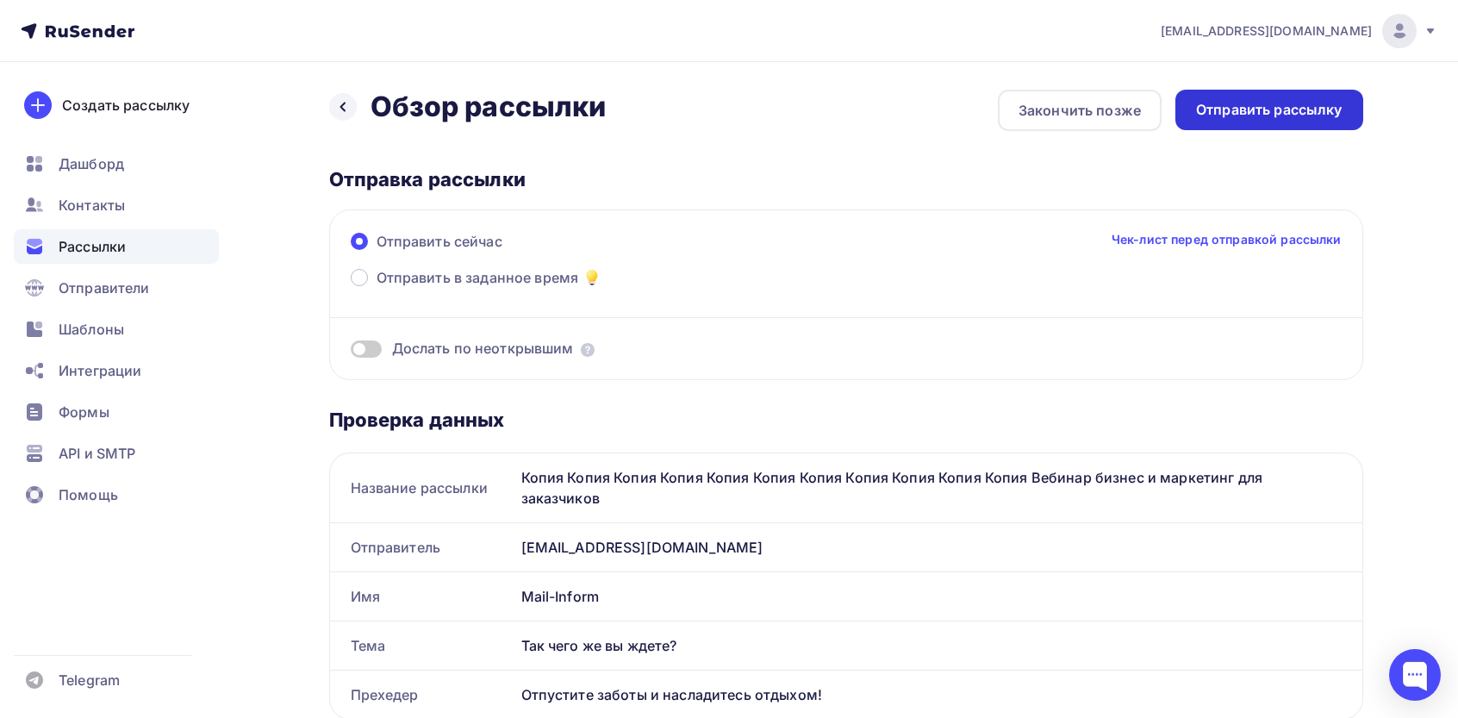
click at [700, 115] on div "Отправить рассылку" at bounding box center [1269, 110] width 147 height 20
